Goal: Task Accomplishment & Management: Manage account settings

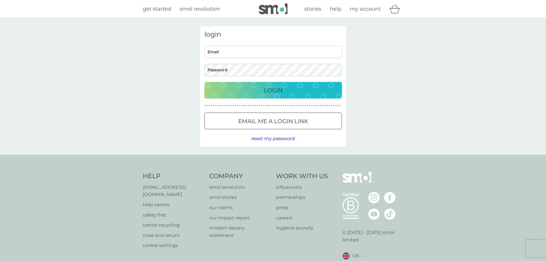
type input "[PERSON_NAME][EMAIL_ADDRESS][DOMAIN_NAME]"
click at [237, 55] on input "[PERSON_NAME][EMAIL_ADDRESS][DOMAIN_NAME]" at bounding box center [273, 52] width 138 height 12
click at [228, 98] on button "Login" at bounding box center [273, 90] width 138 height 17
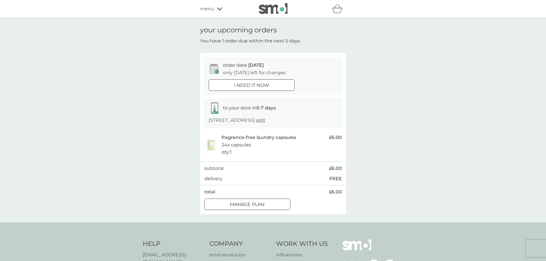
click at [211, 11] on span "menu" at bounding box center [207, 8] width 14 height 7
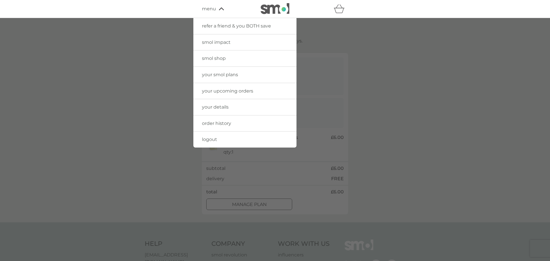
click at [166, 48] on div at bounding box center [275, 148] width 550 height 261
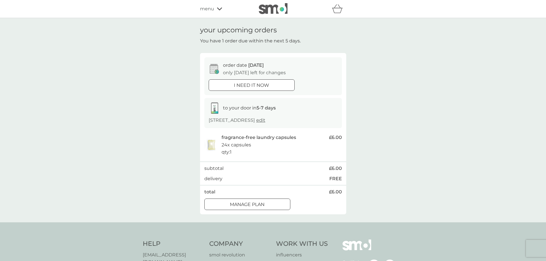
click at [277, 5] on img at bounding box center [273, 8] width 29 height 11
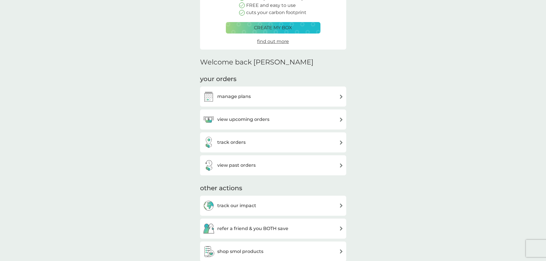
scroll to position [115, 0]
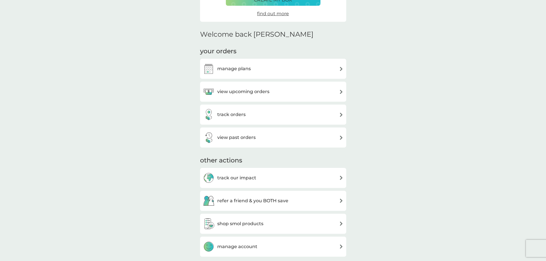
click at [248, 58] on div "your orders manage plans view upcoming orders track orders view past orders" at bounding box center [273, 97] width 146 height 101
click at [245, 68] on h3 "manage plans" at bounding box center [234, 68] width 34 height 7
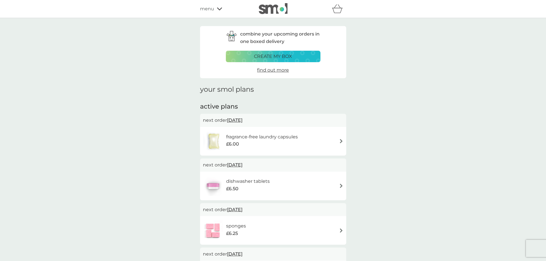
scroll to position [29, 0]
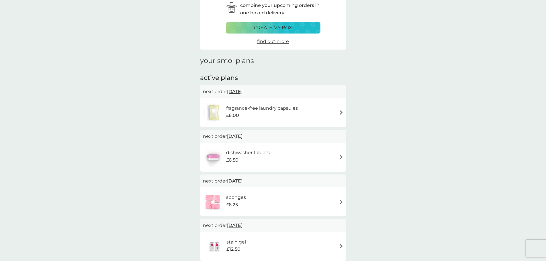
click at [329, 159] on div "dishwasher tablets £6.50" at bounding box center [273, 157] width 140 height 20
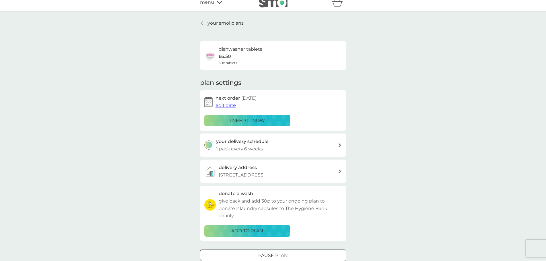
scroll to position [29, 0]
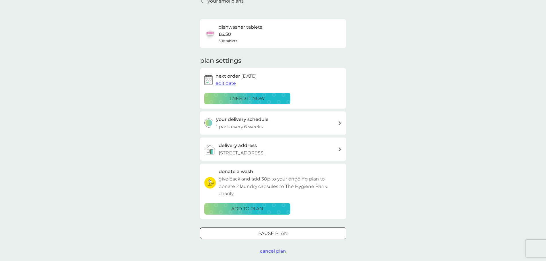
click at [276, 251] on span "cancel plan" at bounding box center [273, 250] width 26 height 5
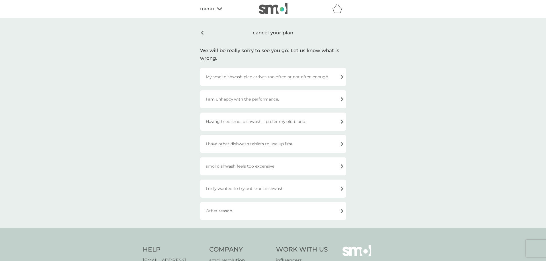
click at [241, 101] on div "I am unhappy with the performance." at bounding box center [273, 99] width 146 height 18
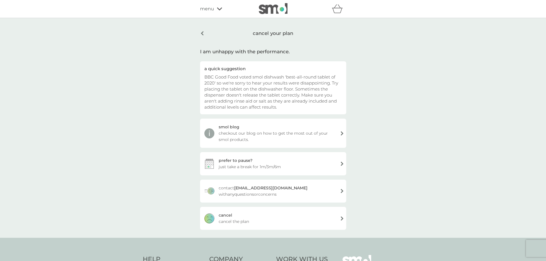
click at [252, 218] on div "[PERSON_NAME] the plan" at bounding box center [273, 218] width 146 height 23
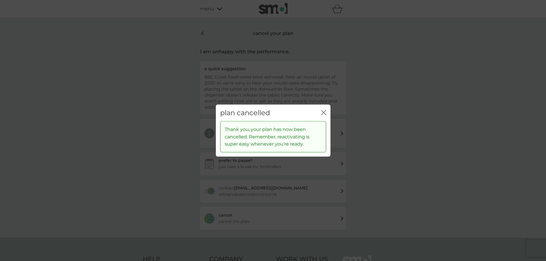
click at [321, 109] on div "close" at bounding box center [323, 113] width 5 height 8
click at [325, 111] on icon "close" at bounding box center [323, 112] width 5 height 5
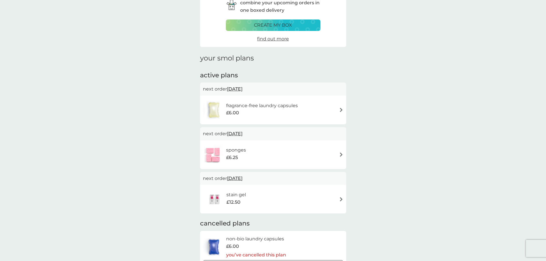
scroll to position [29, 0]
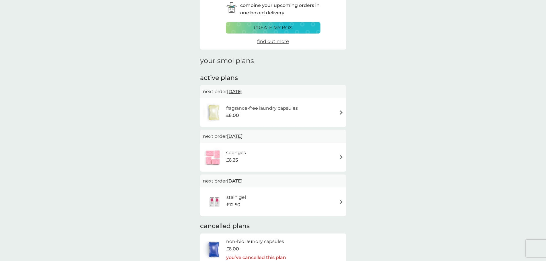
click at [241, 92] on span "[DATE]" at bounding box center [234, 91] width 15 height 11
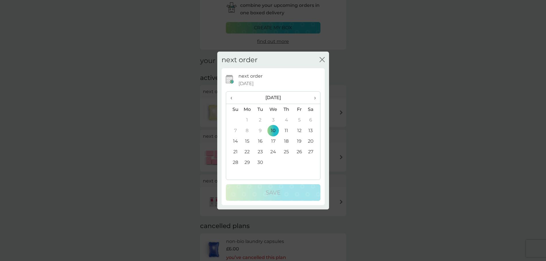
click at [322, 64] on div "close" at bounding box center [321, 60] width 5 height 8
click at [321, 59] on icon "close" at bounding box center [321, 59] width 2 height 5
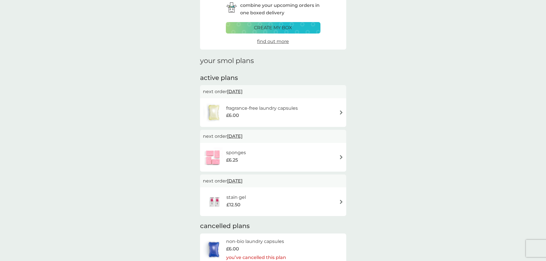
click at [336, 110] on div "fragrance-free laundry capsules £6.00" at bounding box center [273, 113] width 140 height 20
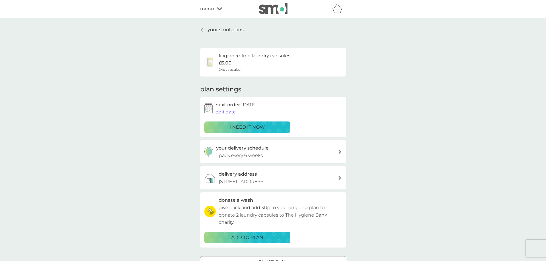
click at [272, 152] on div "your delivery schedule 1 pack every 6 weeks" at bounding box center [277, 151] width 122 height 15
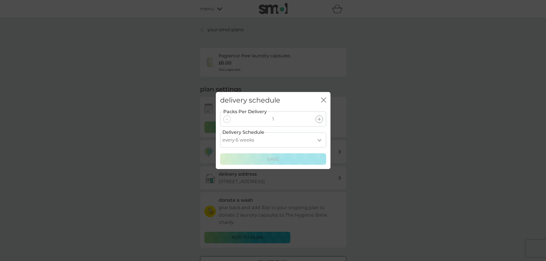
click at [246, 142] on select "every 1 week every 2 weeks every 3 weeks every 4 weeks every 5 weeks every 6 we…" at bounding box center [273, 139] width 106 height 15
select select "35"
click at [220, 132] on select "every 1 week every 2 weeks every 3 weeks every 4 weeks every 5 weeks every 6 we…" at bounding box center [273, 139] width 106 height 15
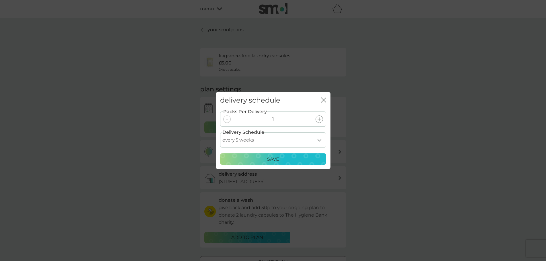
click at [282, 162] on div "Save" at bounding box center [273, 159] width 99 height 7
